Goal: Task Accomplishment & Management: Use online tool/utility

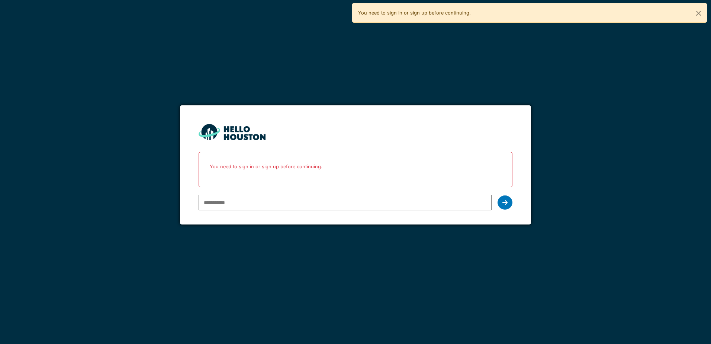
type input "**********"
click at [519, 203] on form "**********" at bounding box center [355, 164] width 351 height 119
click at [506, 202] on icon at bounding box center [504, 202] width 5 height 6
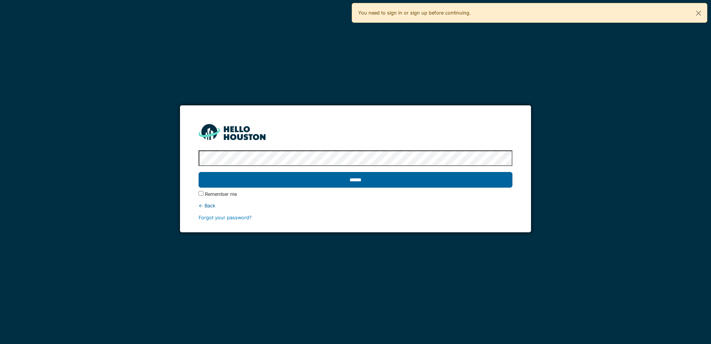
click at [421, 183] on input "******" at bounding box center [356, 180] width 314 height 16
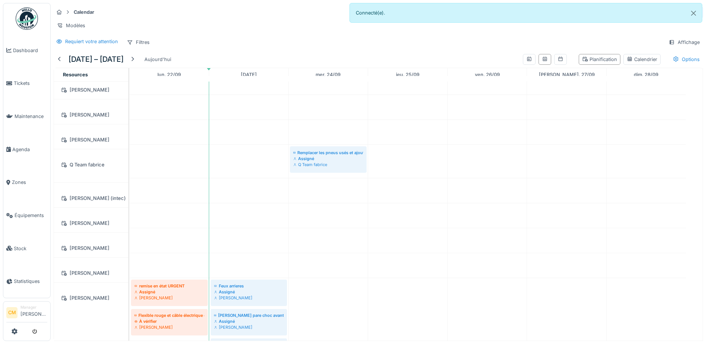
scroll to position [558, 0]
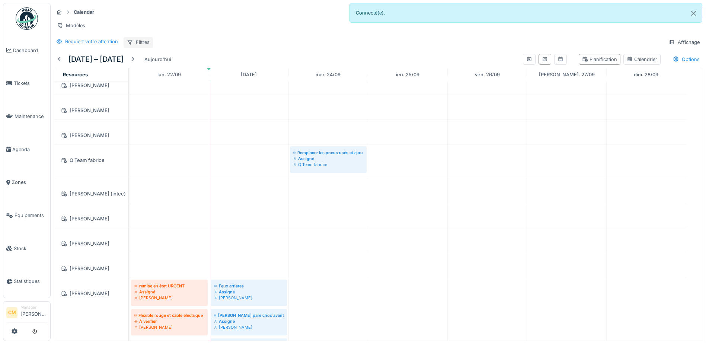
click at [144, 44] on div "Filtres" at bounding box center [137, 42] width 29 height 11
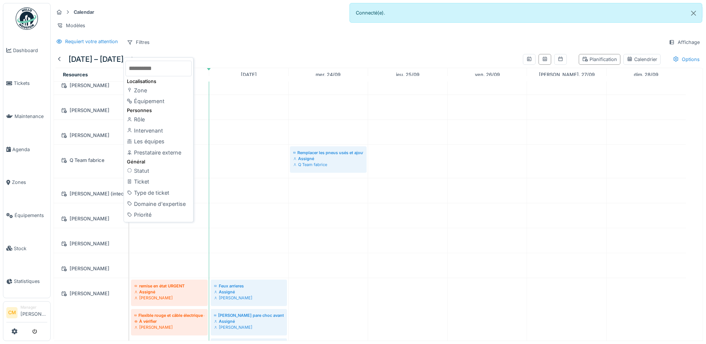
click at [258, 48] on div "Requiert votre attention Filtres Affichage" at bounding box center [378, 42] width 649 height 11
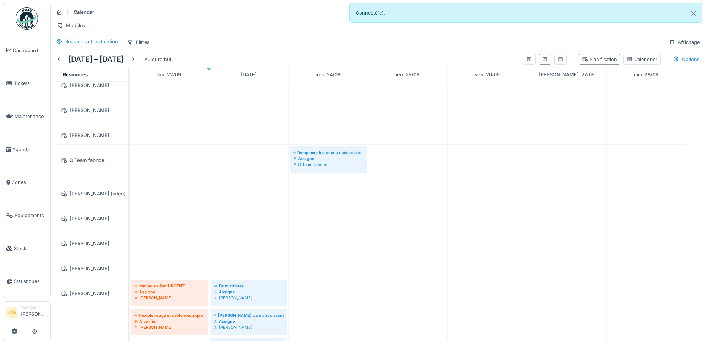
click at [684, 63] on div "Options" at bounding box center [685, 59] width 33 height 11
click at [671, 48] on div "Affichage" at bounding box center [684, 42] width 38 height 11
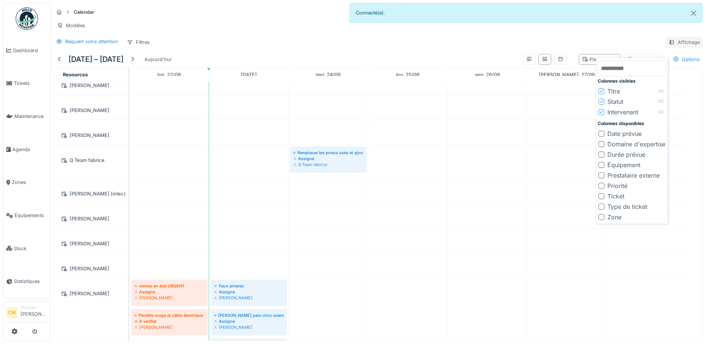
click at [674, 47] on div "Affichage" at bounding box center [684, 42] width 38 height 11
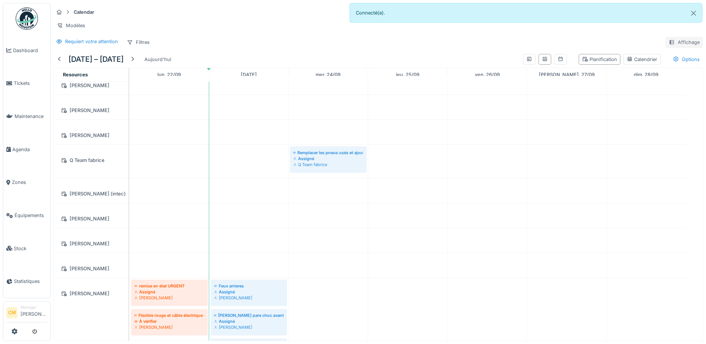
click at [666, 44] on div "Affichage" at bounding box center [684, 42] width 38 height 11
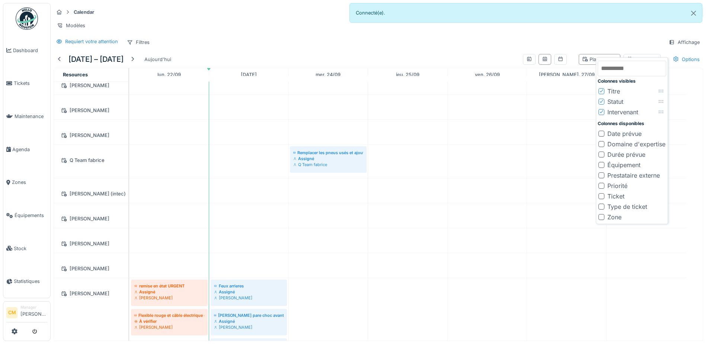
click at [623, 132] on div "Date prévue" at bounding box center [624, 133] width 34 height 9
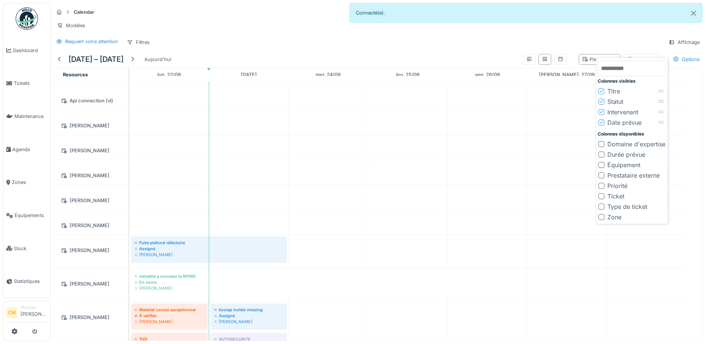
scroll to position [149, 0]
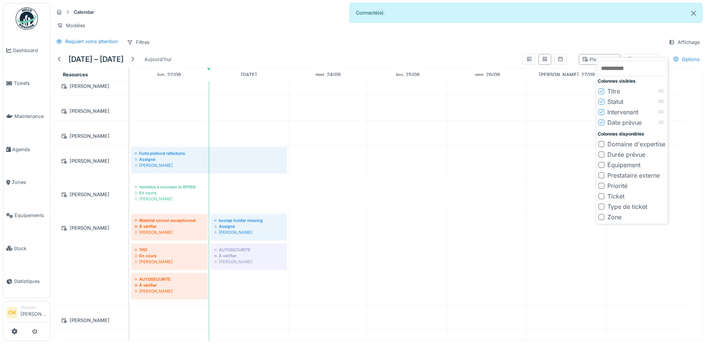
click at [630, 121] on div "Date prévue" at bounding box center [624, 122] width 34 height 9
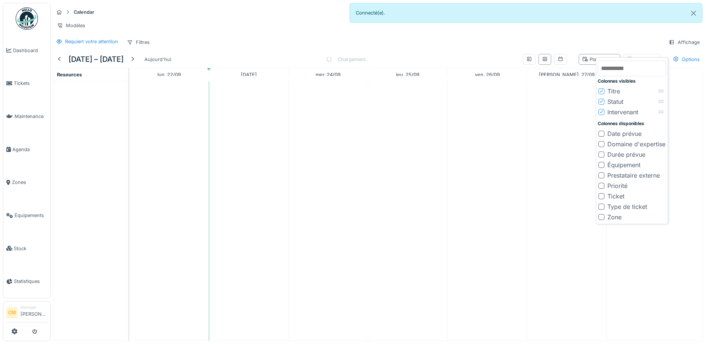
scroll to position [0, 0]
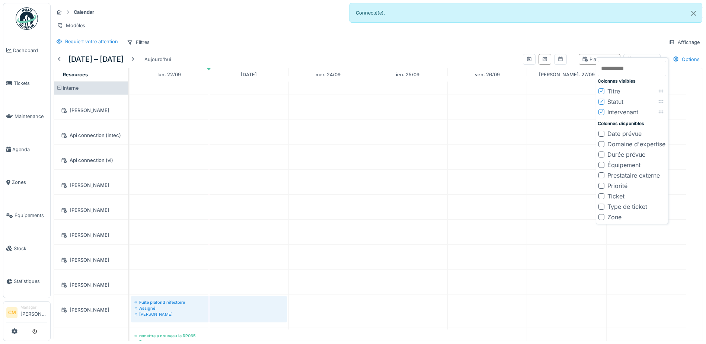
click at [624, 132] on div "Date prévue" at bounding box center [624, 133] width 34 height 9
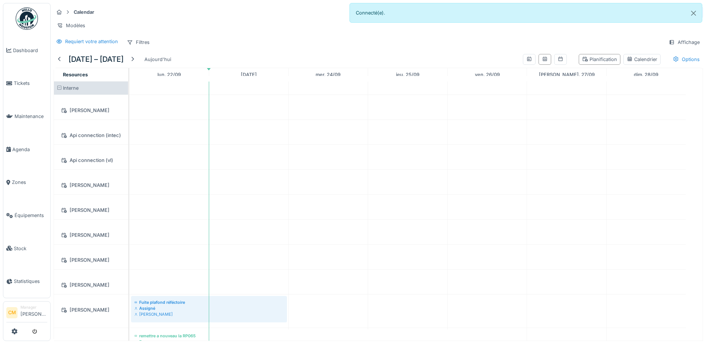
click at [623, 40] on div "Calendar Tâches Créer un ticket Modèles Requiert votre attention Filtres Affich…" at bounding box center [378, 27] width 655 height 48
click at [597, 63] on div "Planification" at bounding box center [599, 59] width 35 height 7
click at [629, 63] on div "Calendrier" at bounding box center [641, 59] width 30 height 7
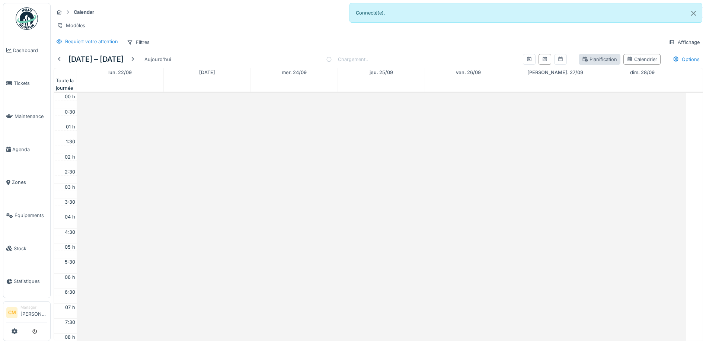
scroll to position [180, 0]
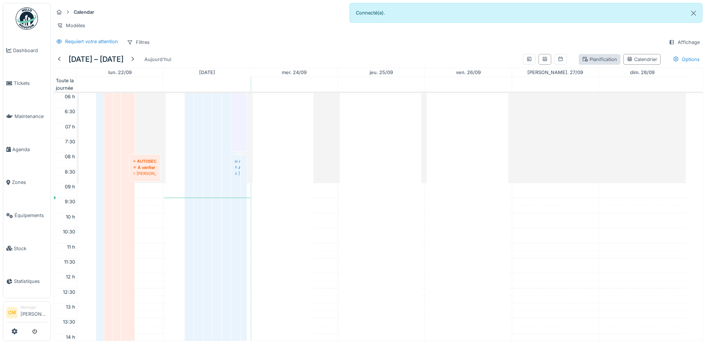
click at [598, 63] on div "Planification" at bounding box center [599, 59] width 35 height 7
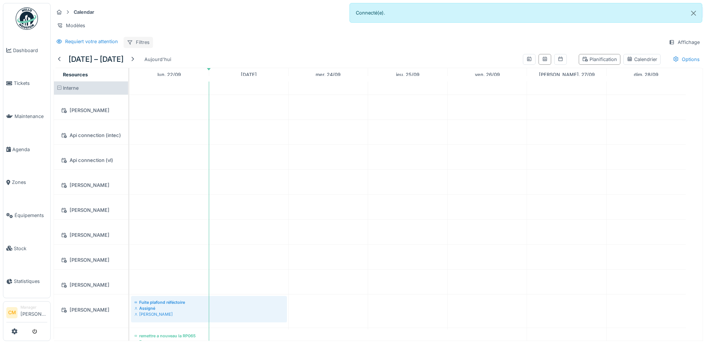
click at [139, 46] on div "Filtres" at bounding box center [137, 42] width 29 height 11
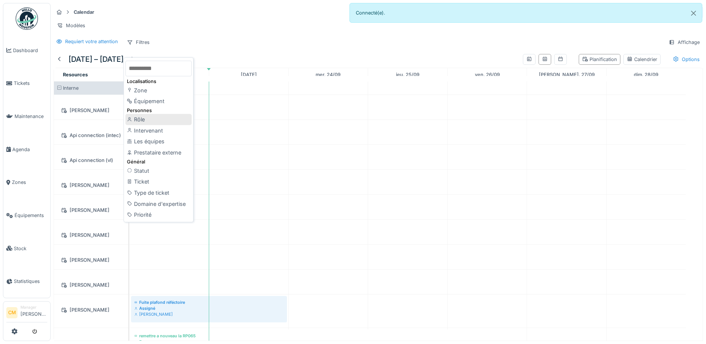
click at [187, 120] on div "Rôle" at bounding box center [158, 119] width 66 height 11
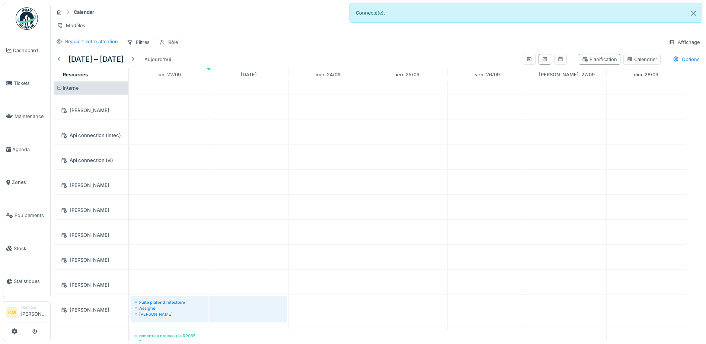
click at [175, 46] on div "Rôle" at bounding box center [173, 42] width 10 height 7
click at [212, 76] on div "Rôle" at bounding box center [195, 83] width 73 height 15
click at [211, 87] on div "Rôle" at bounding box center [195, 83] width 73 height 15
click at [188, 68] on strong "est" at bounding box center [186, 67] width 7 height 7
click at [188, 94] on div "n'est pas" at bounding box center [186, 94] width 26 height 11
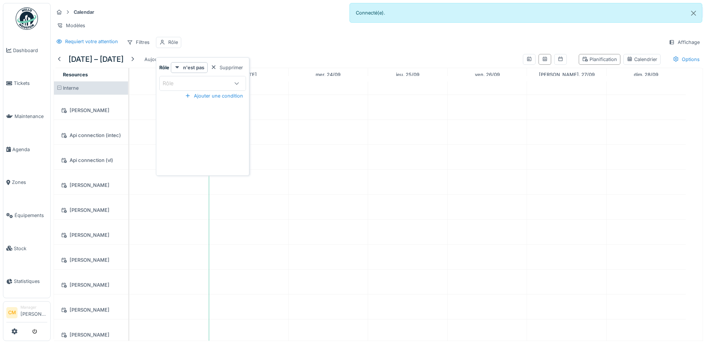
click at [192, 83] on div "Rôle" at bounding box center [196, 83] width 66 height 8
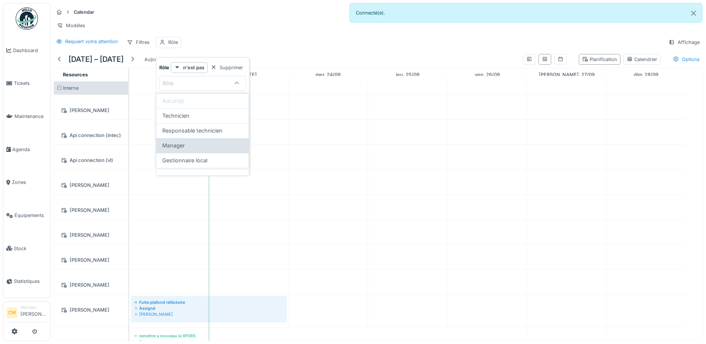
click at [177, 147] on span "Manager" at bounding box center [173, 145] width 22 height 8
type input "*******"
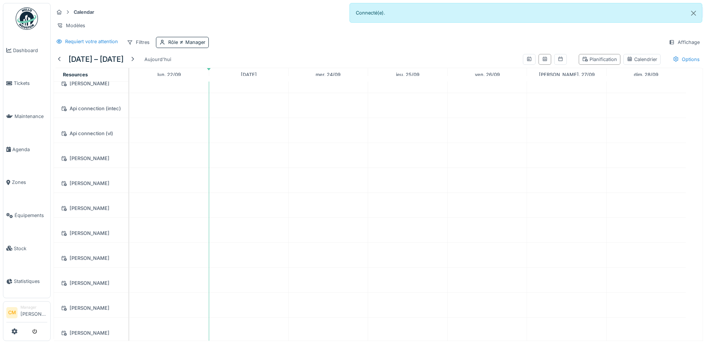
scroll to position [0, 0]
click at [187, 44] on span "Manager" at bounding box center [192, 42] width 28 height 6
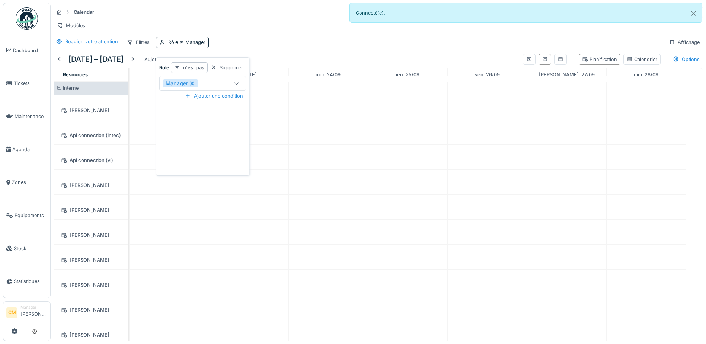
click at [194, 64] on strong "n'est pas" at bounding box center [193, 67] width 21 height 7
click at [185, 78] on div "est" at bounding box center [186, 83] width 26 height 11
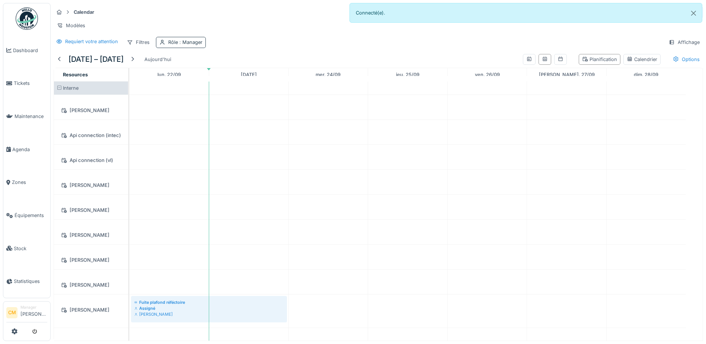
click at [183, 44] on div "Rôle : Manager" at bounding box center [185, 42] width 34 height 7
click at [187, 64] on strong "est" at bounding box center [186, 67] width 7 height 7
click at [212, 83] on div "Manager" at bounding box center [190, 83] width 54 height 8
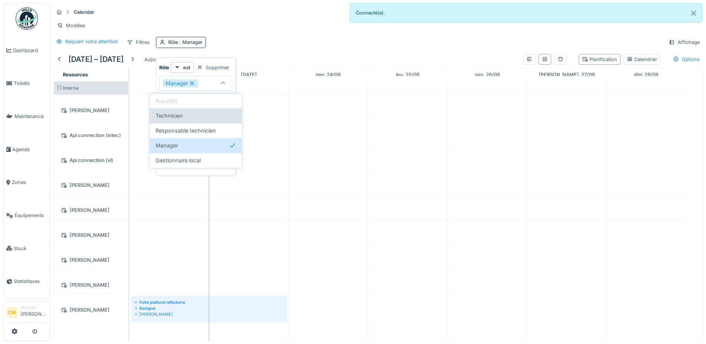
click at [180, 119] on span "Technicien" at bounding box center [168, 116] width 27 height 8
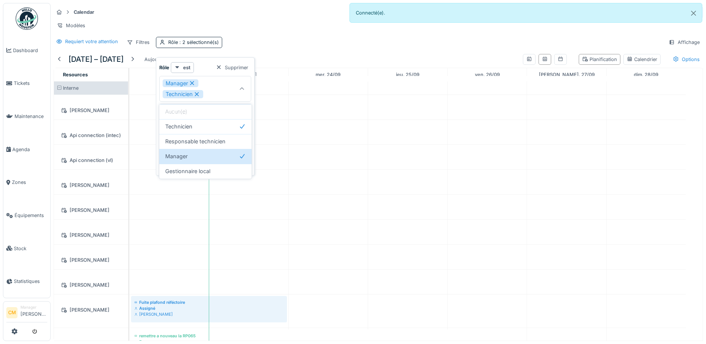
click at [192, 83] on icon at bounding box center [192, 82] width 7 height 5
type input "**********"
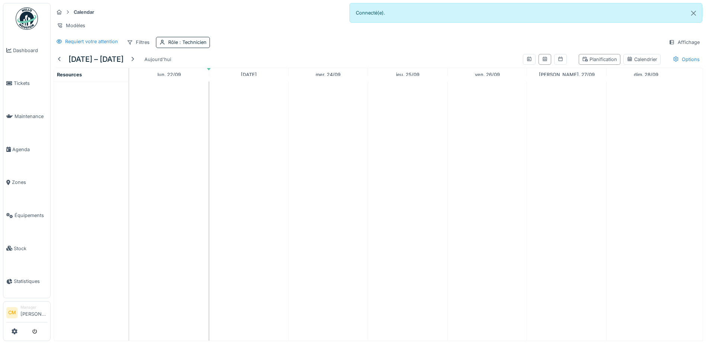
click at [239, 27] on div "Modèles" at bounding box center [378, 25] width 649 height 11
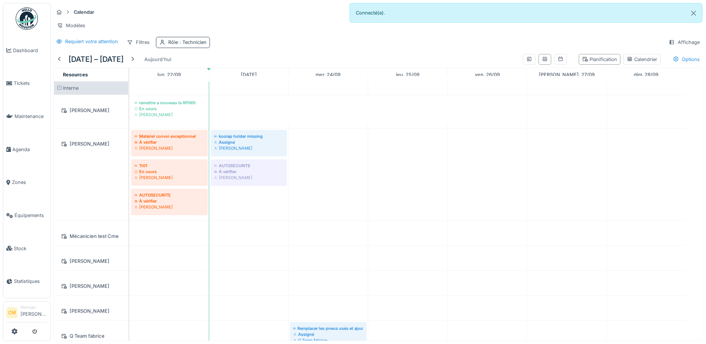
click at [190, 45] on div "Rôle : Technicien" at bounding box center [183, 42] width 54 height 11
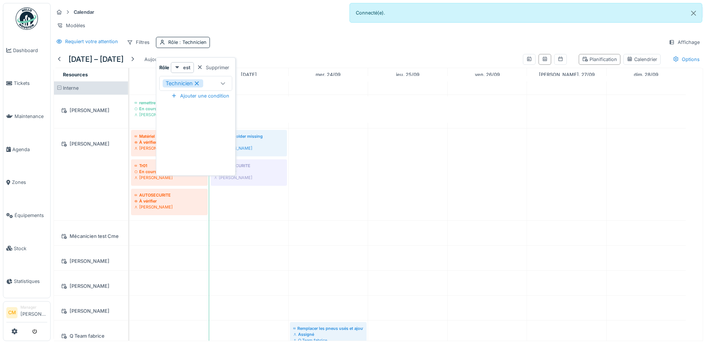
click at [211, 79] on div "Technicien" at bounding box center [190, 83] width 54 height 8
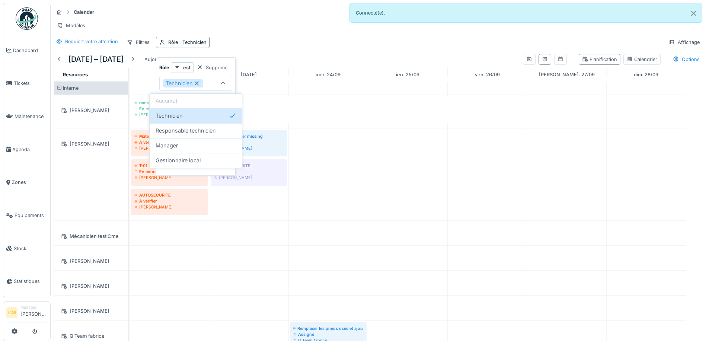
click at [234, 71] on div "**********" at bounding box center [196, 116] width 80 height 118
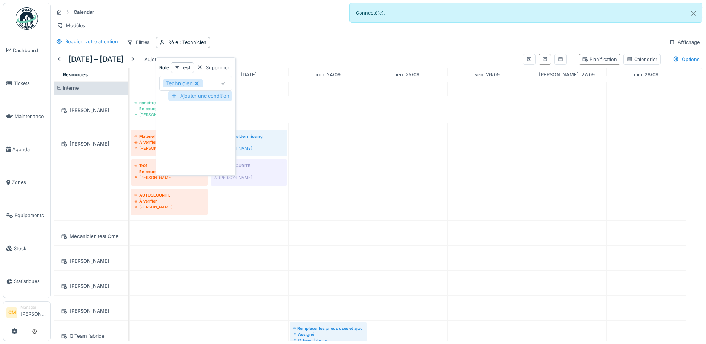
click at [213, 94] on div "Ajouter une condition" at bounding box center [200, 96] width 64 height 10
click at [211, 114] on div "Rôle" at bounding box center [190, 115] width 54 height 8
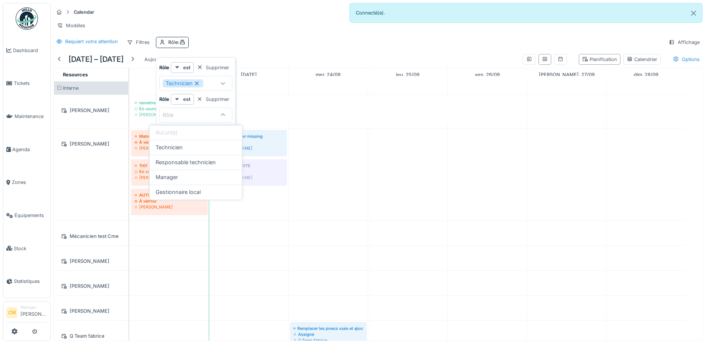
click at [214, 113] on div at bounding box center [223, 115] width 18 height 14
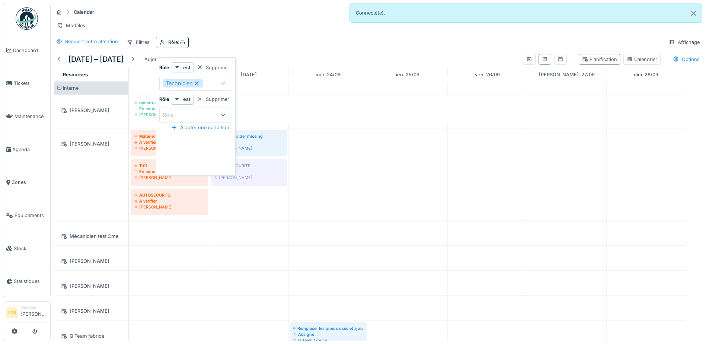
click at [163, 97] on strong "Rôle" at bounding box center [164, 99] width 10 height 7
click at [207, 97] on div "Supprimer" at bounding box center [213, 99] width 38 height 10
click at [144, 46] on div "Filtres" at bounding box center [137, 42] width 29 height 11
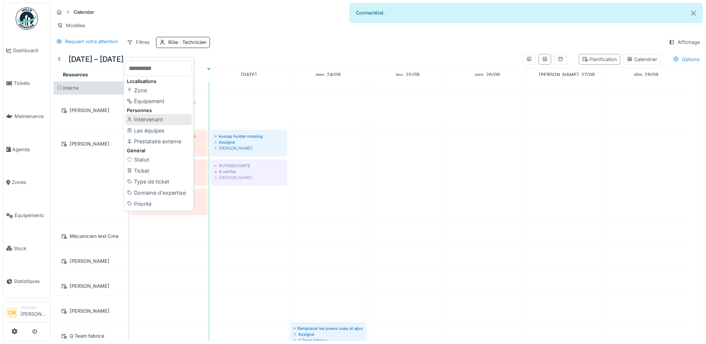
click at [154, 118] on div "Intervenant" at bounding box center [158, 119] width 66 height 11
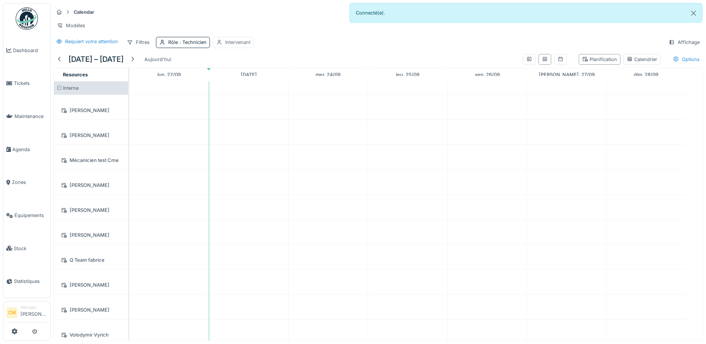
click at [245, 45] on div "Intervenant" at bounding box center [237, 42] width 25 height 7
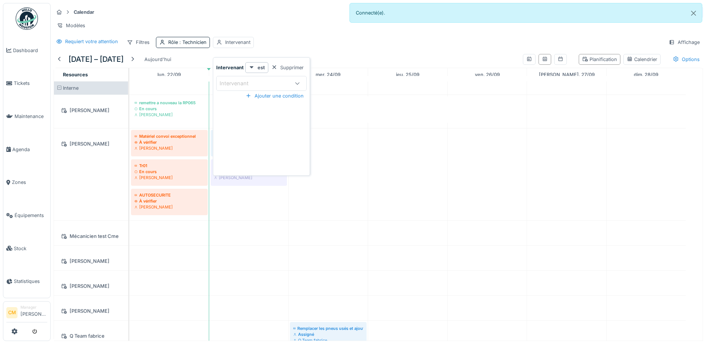
click at [256, 82] on div "Intervenant" at bounding box center [238, 83] width 39 height 8
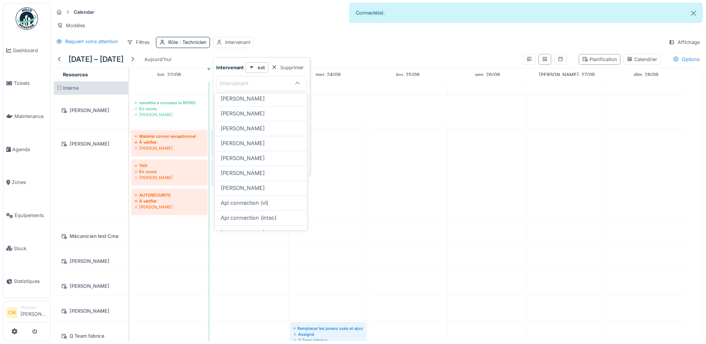
click at [256, 82] on div "Intervenant" at bounding box center [238, 83] width 39 height 8
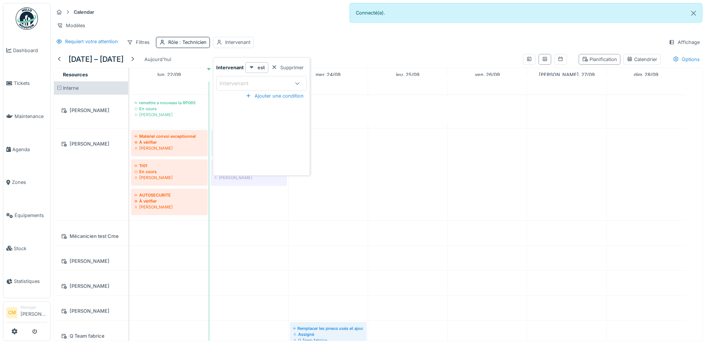
click at [257, 85] on div "Intervenant" at bounding box center [238, 83] width 39 height 8
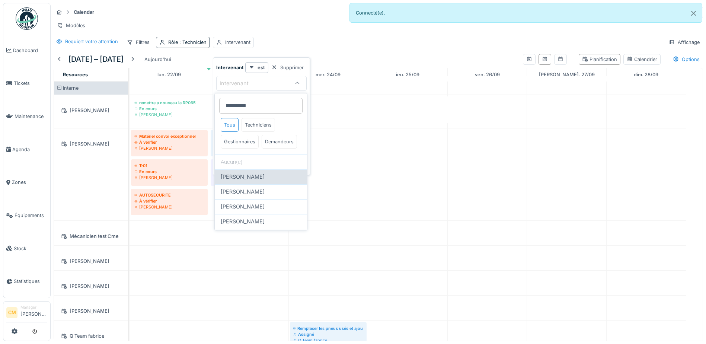
type input "*********"
click at [254, 181] on span "[PERSON_NAME]" at bounding box center [243, 177] width 44 height 8
type input "****"
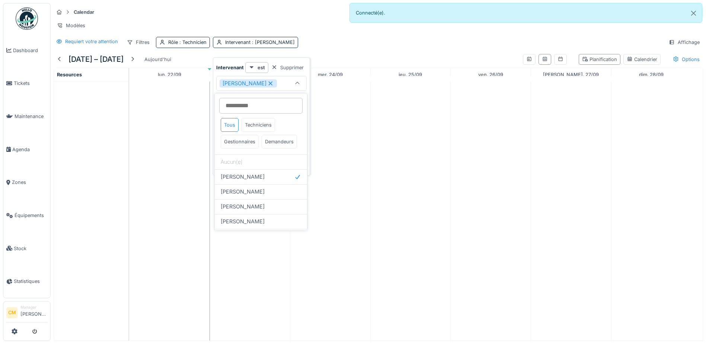
click at [330, 41] on div "Calendar Tâches Créer un ticket Modèles Requiert votre attention Filtres Rôle :…" at bounding box center [378, 27] width 655 height 48
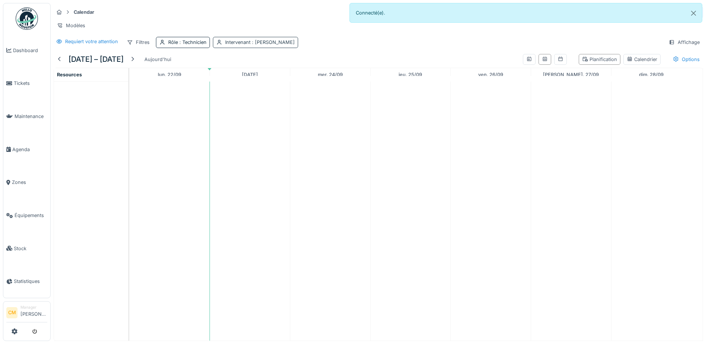
click at [238, 46] on div "Intervenant : [PERSON_NAME]" at bounding box center [260, 42] width 70 height 7
click at [290, 68] on div "Supprimer" at bounding box center [287, 67] width 38 height 10
